Goal: Navigation & Orientation: Find specific page/section

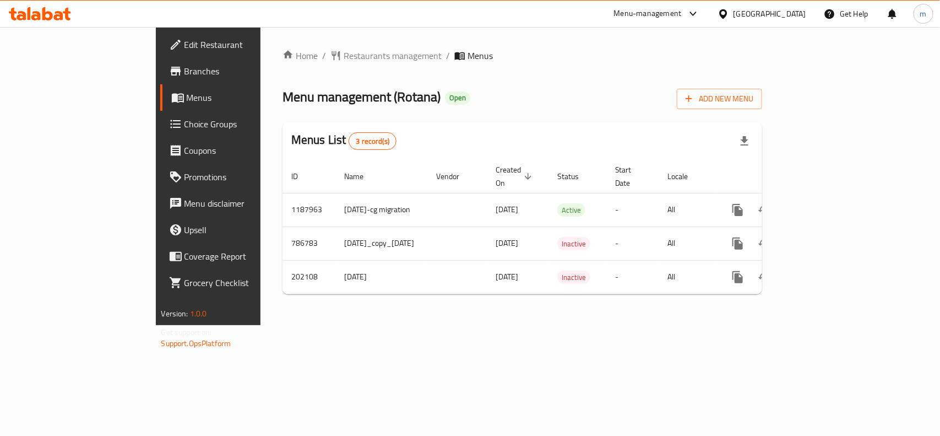
click at [734, 15] on div at bounding box center [726, 14] width 16 height 12
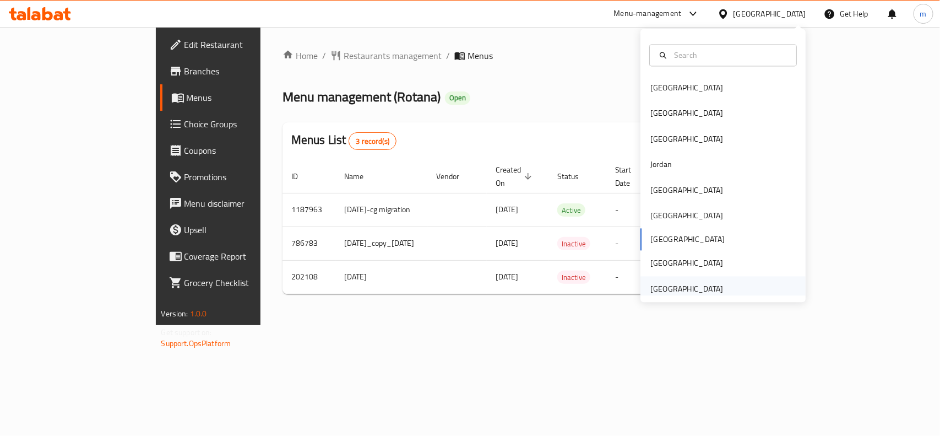
click at [684, 283] on div "[GEOGRAPHIC_DATA]" at bounding box center [687, 289] width 73 height 12
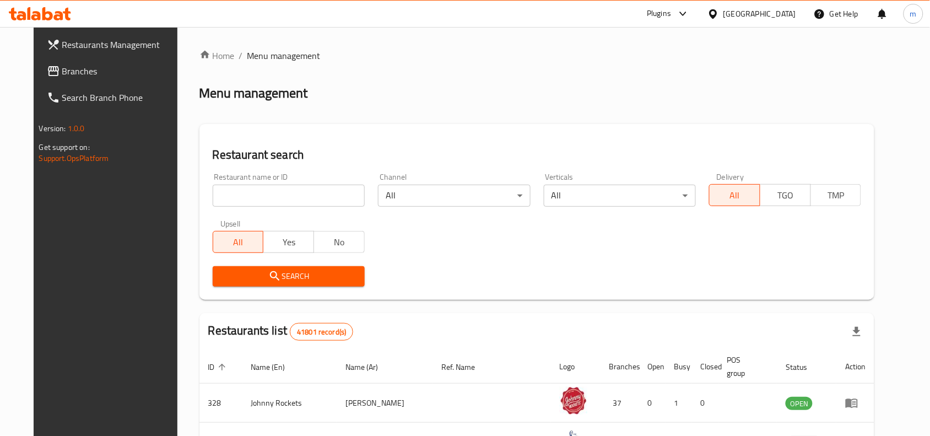
click at [105, 72] on span "Branches" at bounding box center [121, 70] width 118 height 13
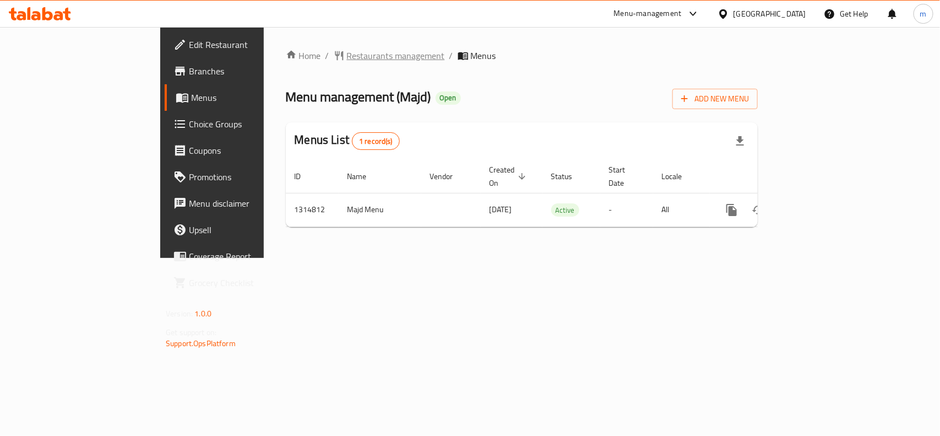
click at [347, 54] on span "Restaurants management" at bounding box center [396, 55] width 98 height 13
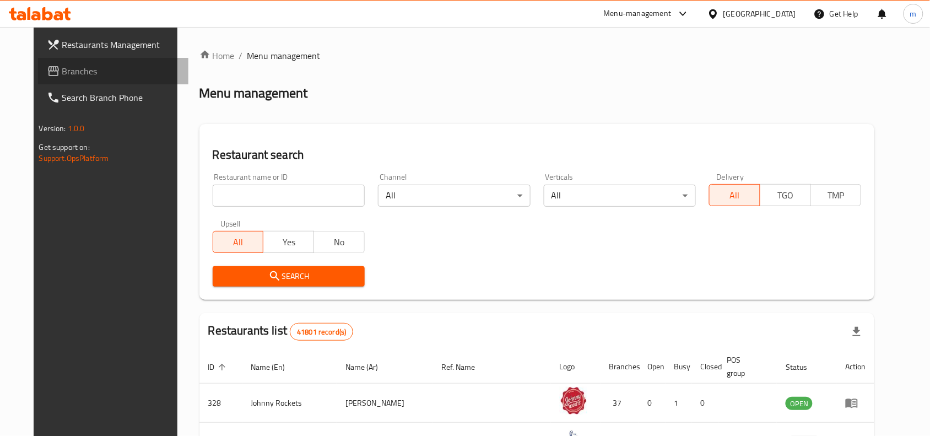
click at [38, 67] on link "Branches" at bounding box center [113, 71] width 151 height 26
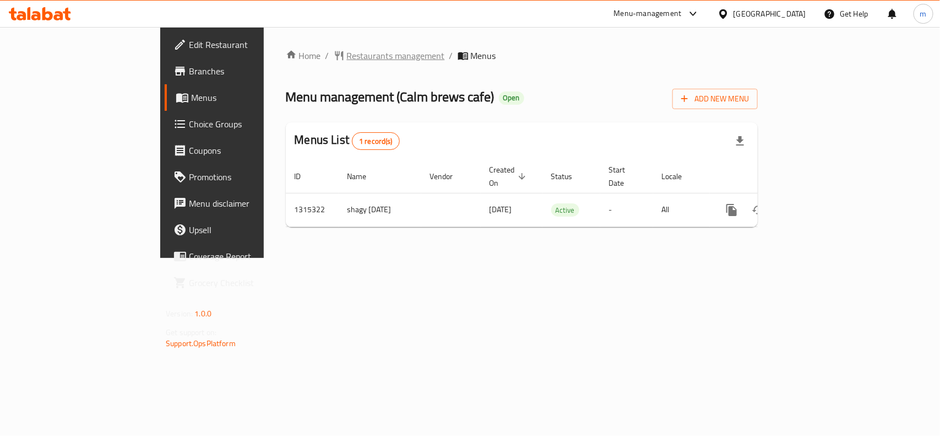
click at [347, 51] on span "Restaurants management" at bounding box center [396, 55] width 98 height 13
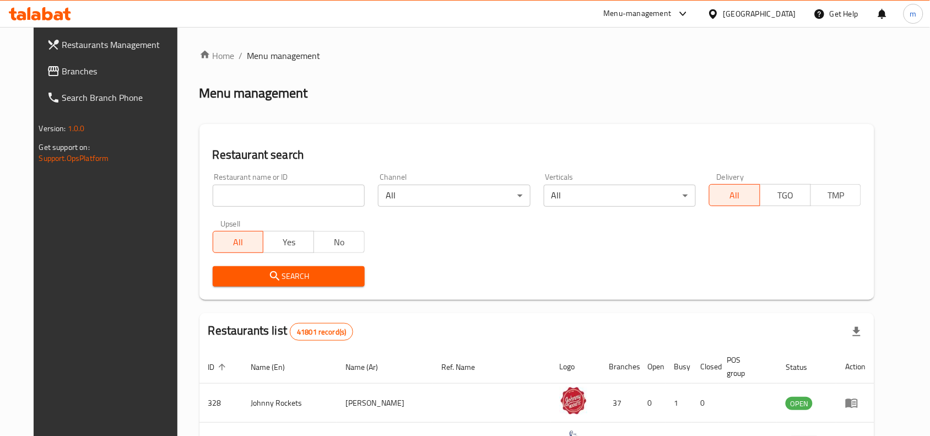
click at [64, 67] on span "Branches" at bounding box center [121, 70] width 118 height 13
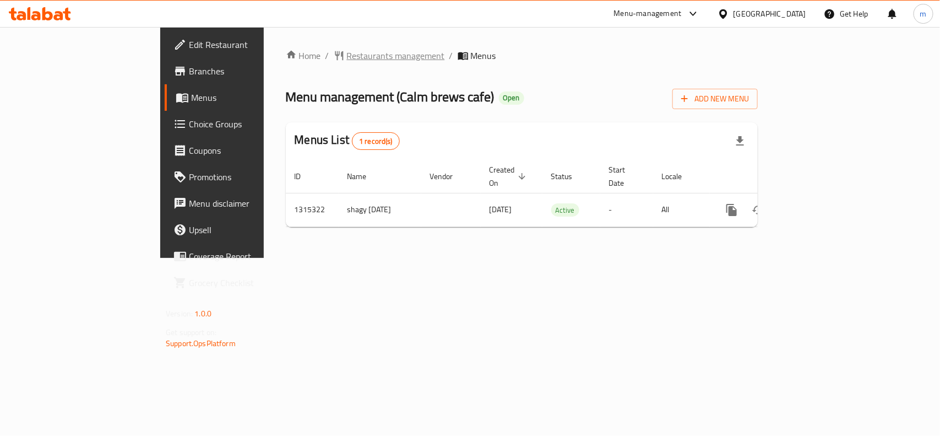
click at [347, 58] on span "Restaurants management" at bounding box center [396, 55] width 98 height 13
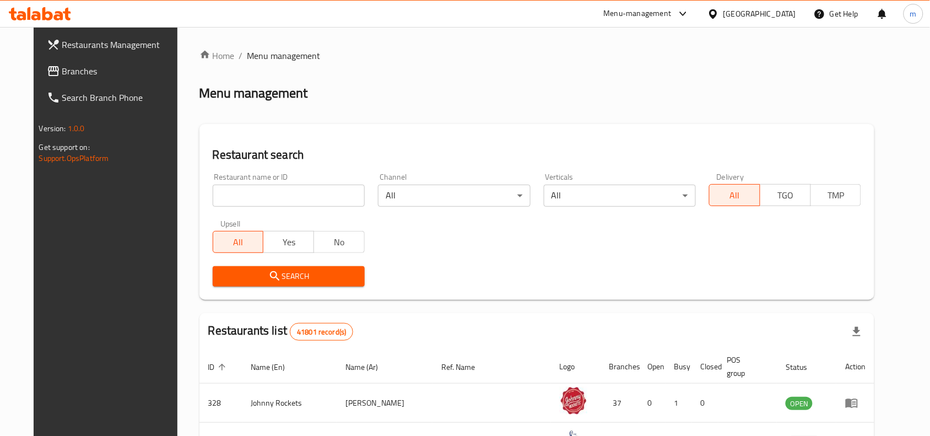
click at [84, 67] on span "Branches" at bounding box center [121, 70] width 118 height 13
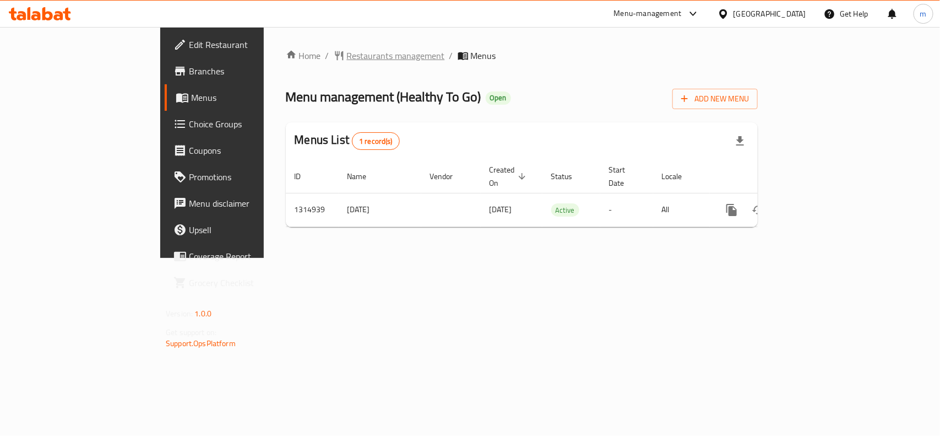
click at [347, 54] on span "Restaurants management" at bounding box center [396, 55] width 98 height 13
